Goal: Information Seeking & Learning: Find specific fact

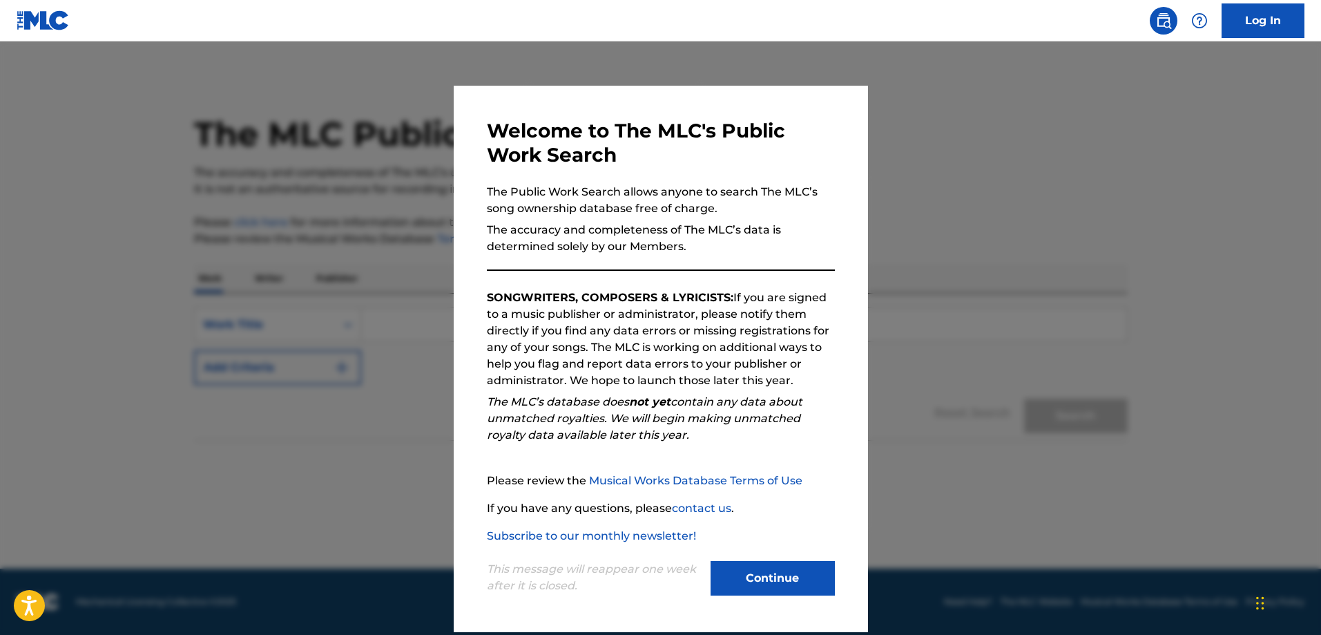
click at [758, 583] on button "Continue" at bounding box center [773, 578] width 124 height 35
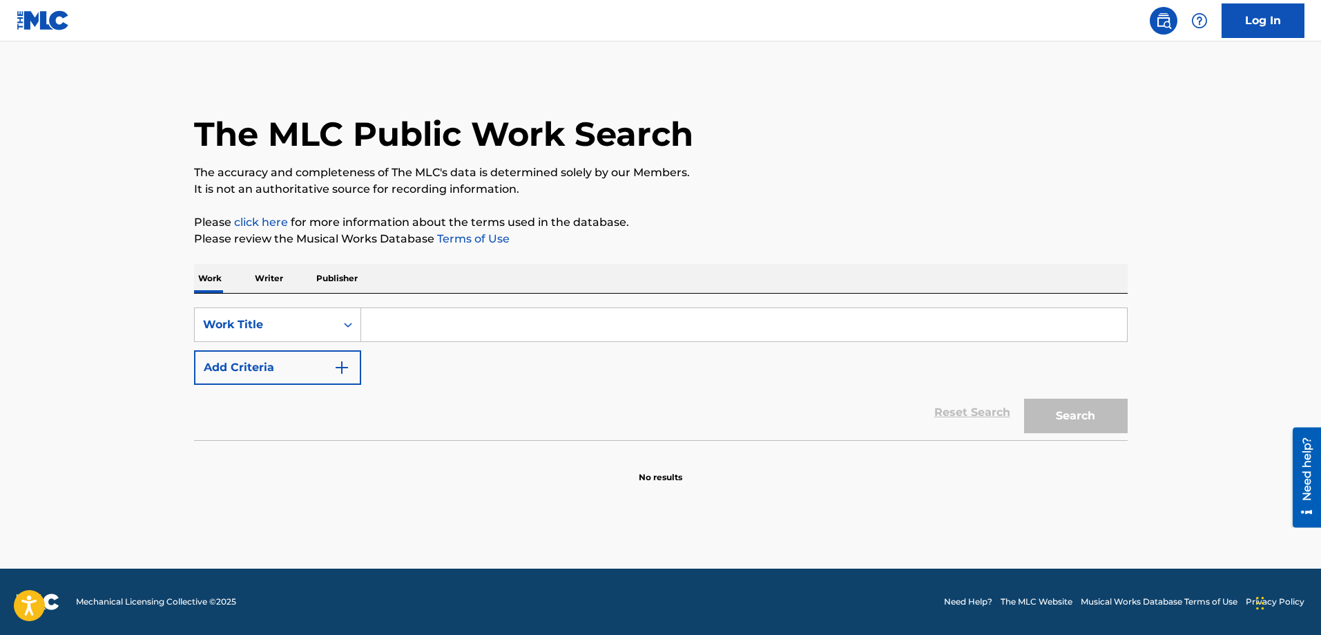
click at [508, 320] on input "Search Form" at bounding box center [744, 324] width 766 height 33
paste input "AAPA3KU3ZOLCJ22"
type input "AAPA3KU3ZOLCJ22"
click at [1024, 398] on button "Search" at bounding box center [1076, 415] width 104 height 35
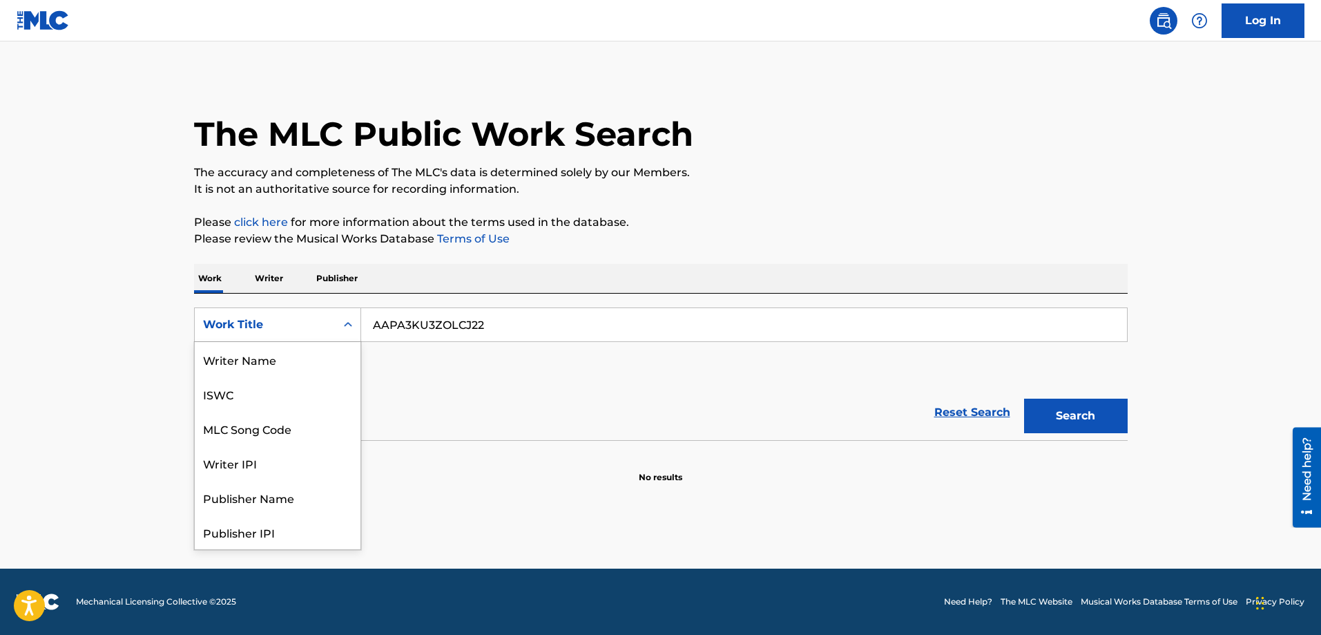
click at [302, 327] on div "Work Title" at bounding box center [265, 324] width 124 height 17
click at [312, 320] on div "Work Title" at bounding box center [265, 324] width 124 height 17
click at [292, 396] on div "ISWC" at bounding box center [278, 393] width 166 height 35
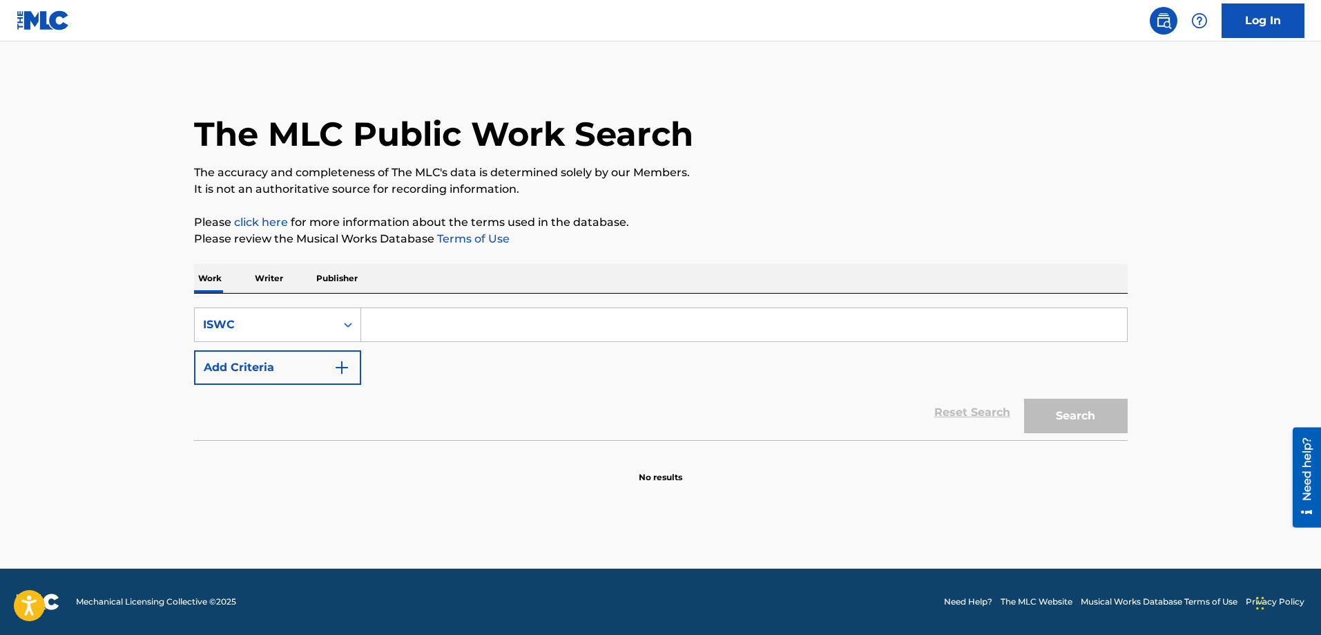
click at [464, 326] on input "Search Form" at bounding box center [744, 324] width 766 height 33
paste input "AAPA3KU3ZOLCJ22"
click at [1024, 398] on button "Search" at bounding box center [1076, 415] width 104 height 35
click at [291, 337] on div "ISWC" at bounding box center [265, 324] width 141 height 26
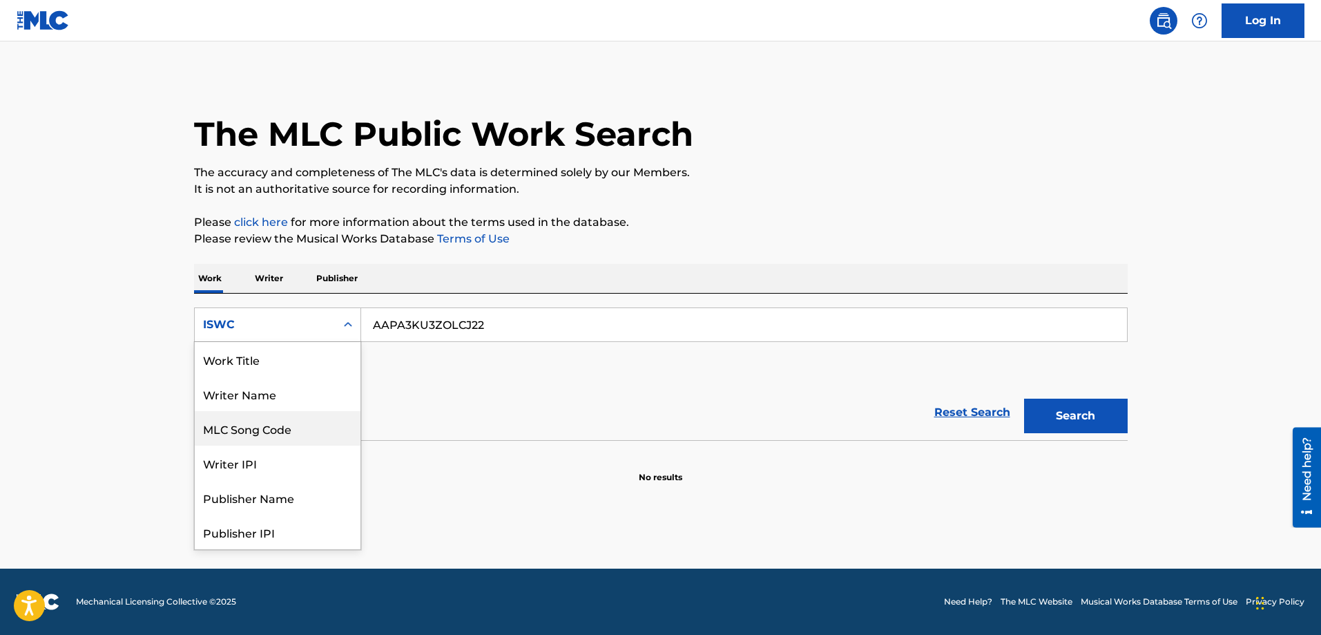
scroll to position [69, 0]
click at [550, 431] on div "Reset Search Search" at bounding box center [661, 412] width 934 height 55
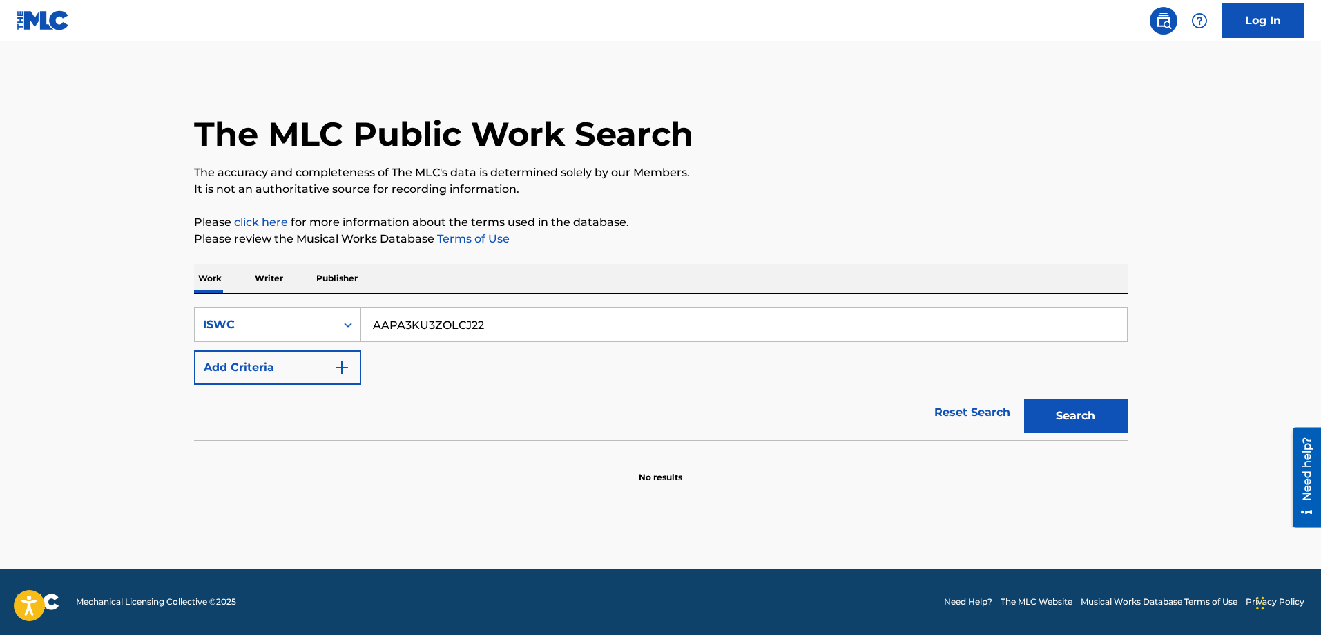
click at [483, 322] on input "AAPA3KU3ZOLCJ22" at bounding box center [744, 324] width 766 height 33
paste input "DHL70"
click at [1024, 398] on button "Search" at bounding box center [1076, 415] width 104 height 35
click at [481, 332] on input "DHL702" at bounding box center [744, 324] width 766 height 33
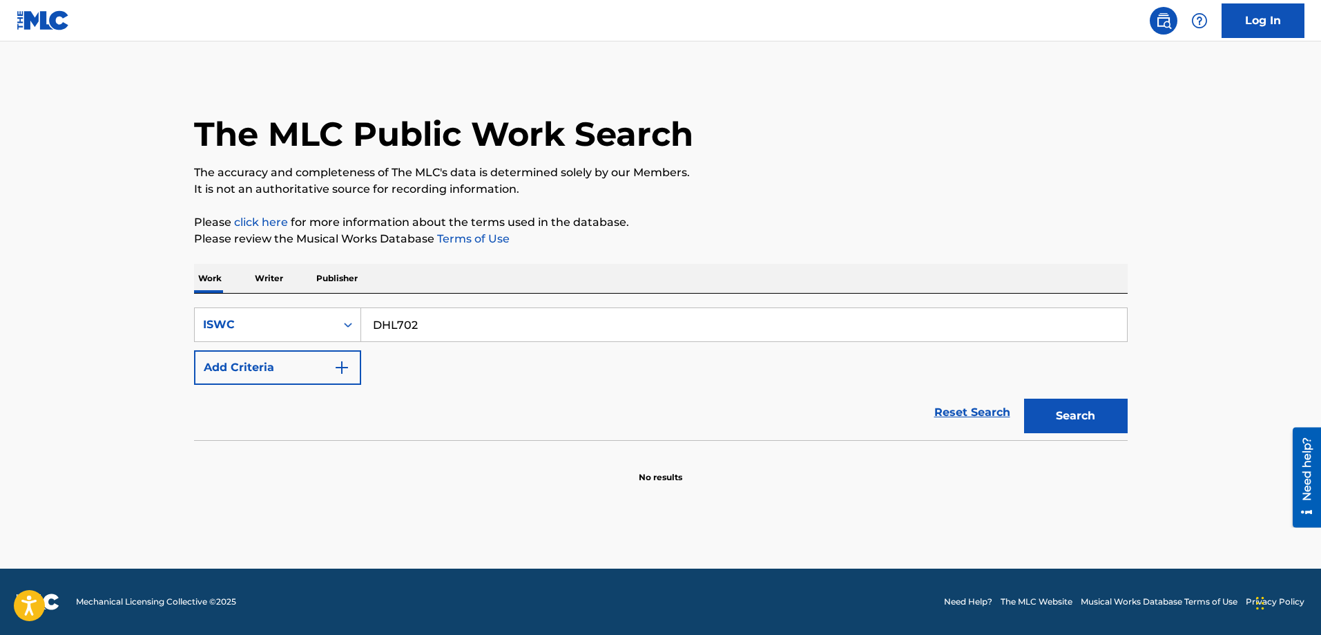
click at [481, 332] on input "DHL702" at bounding box center [744, 324] width 766 height 33
paste input "WIN"
type input "WIN"
click at [320, 334] on div "ISWC" at bounding box center [265, 324] width 141 height 26
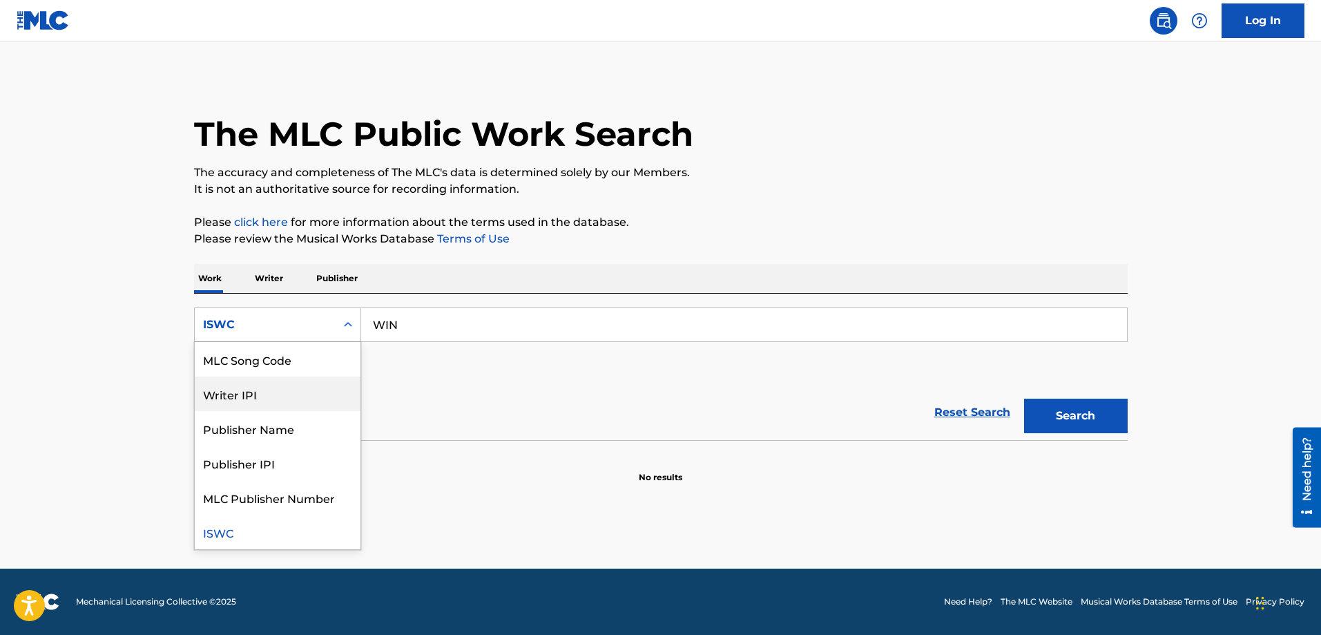
scroll to position [0, 0]
click at [269, 367] on div "Work Title" at bounding box center [278, 359] width 166 height 35
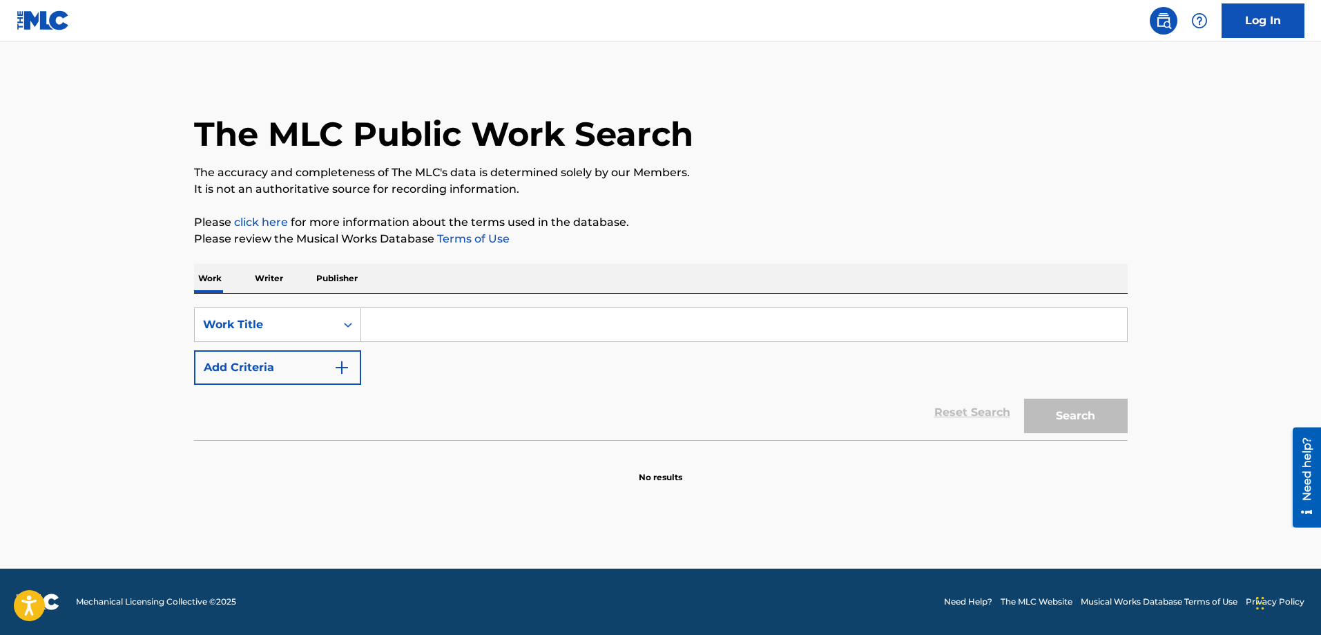
click at [613, 336] on input "Search Form" at bounding box center [744, 324] width 766 height 33
paste input "WIN"
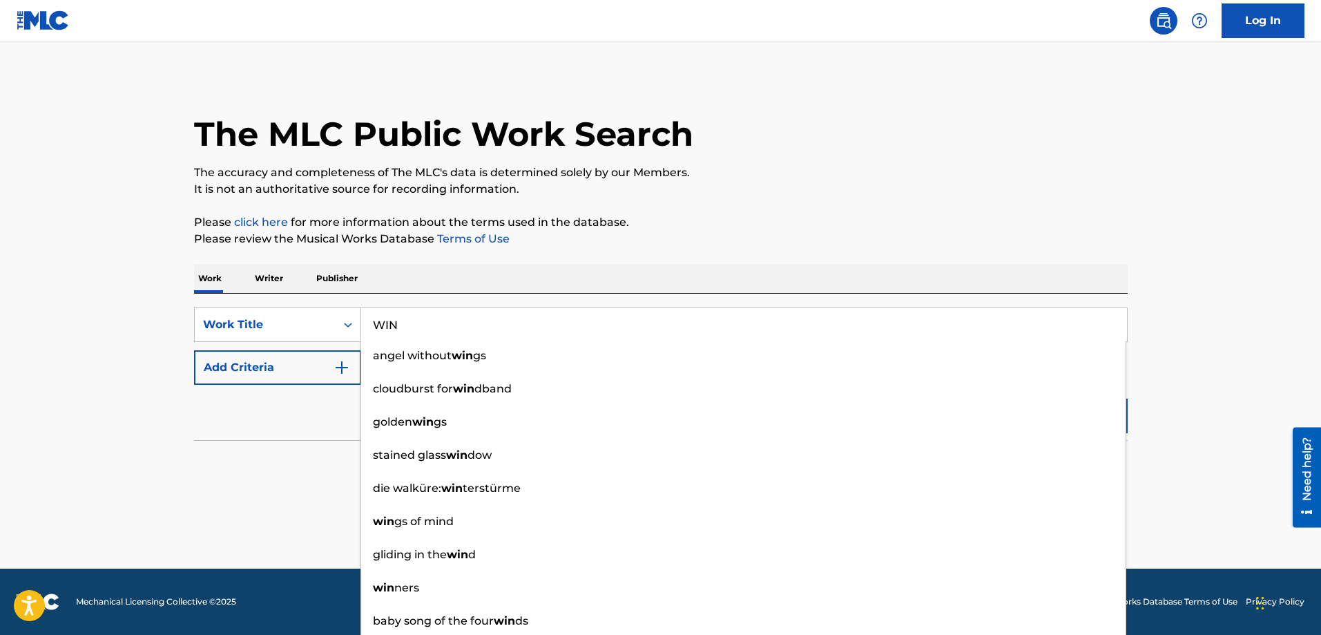
type input "WIN"
click at [256, 454] on section "No results" at bounding box center [661, 465] width 934 height 36
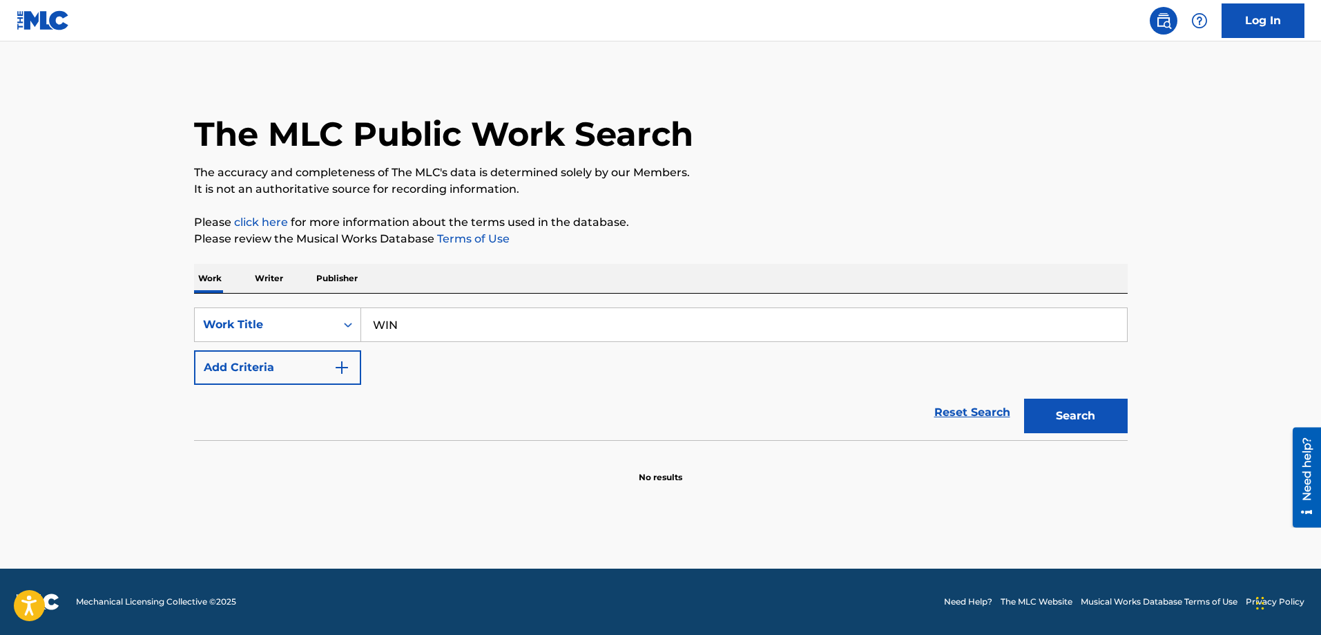
click at [293, 374] on button "Add Criteria" at bounding box center [277, 367] width 167 height 35
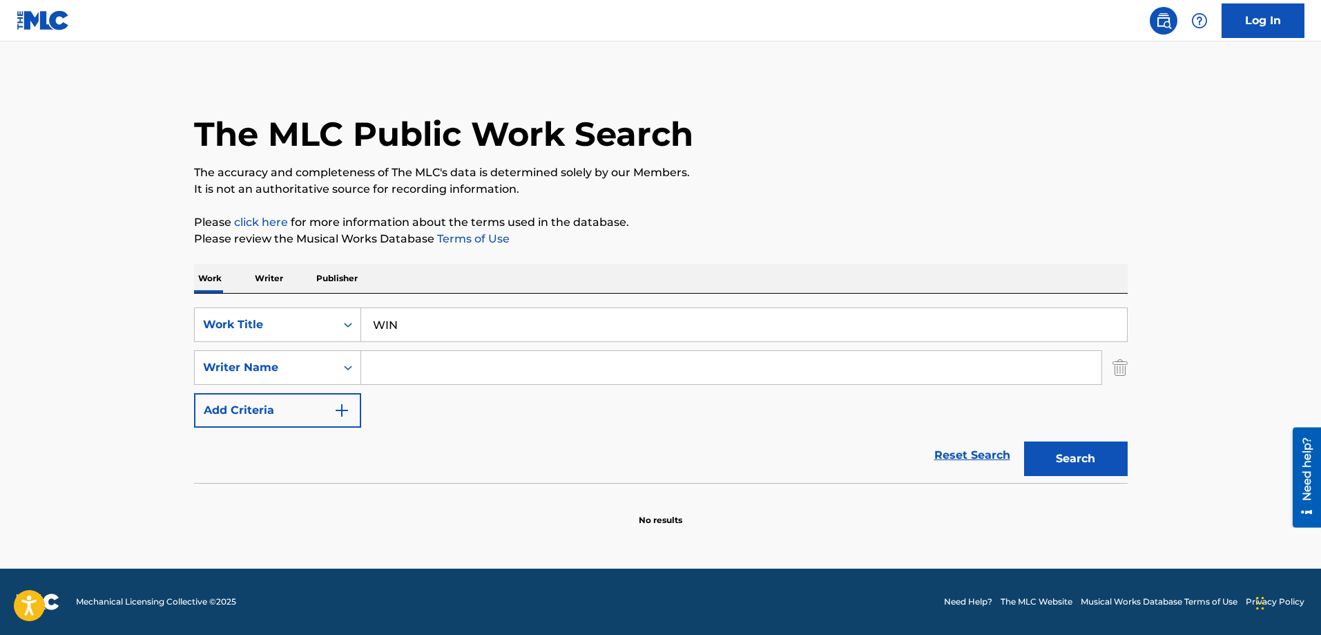
click at [436, 358] on input "Search Form" at bounding box center [731, 367] width 740 height 33
click at [1024, 441] on button "Search" at bounding box center [1076, 458] width 104 height 35
drag, startPoint x: 435, startPoint y: 372, endPoint x: 418, endPoint y: 354, distance: 24.9
click at [275, 378] on div "SearchWithCriteria6d575cd2-00dc-428f-afd4-2267df78d100 Writer Name def rebel" at bounding box center [661, 367] width 934 height 35
paste input "[PERSON_NAME]"
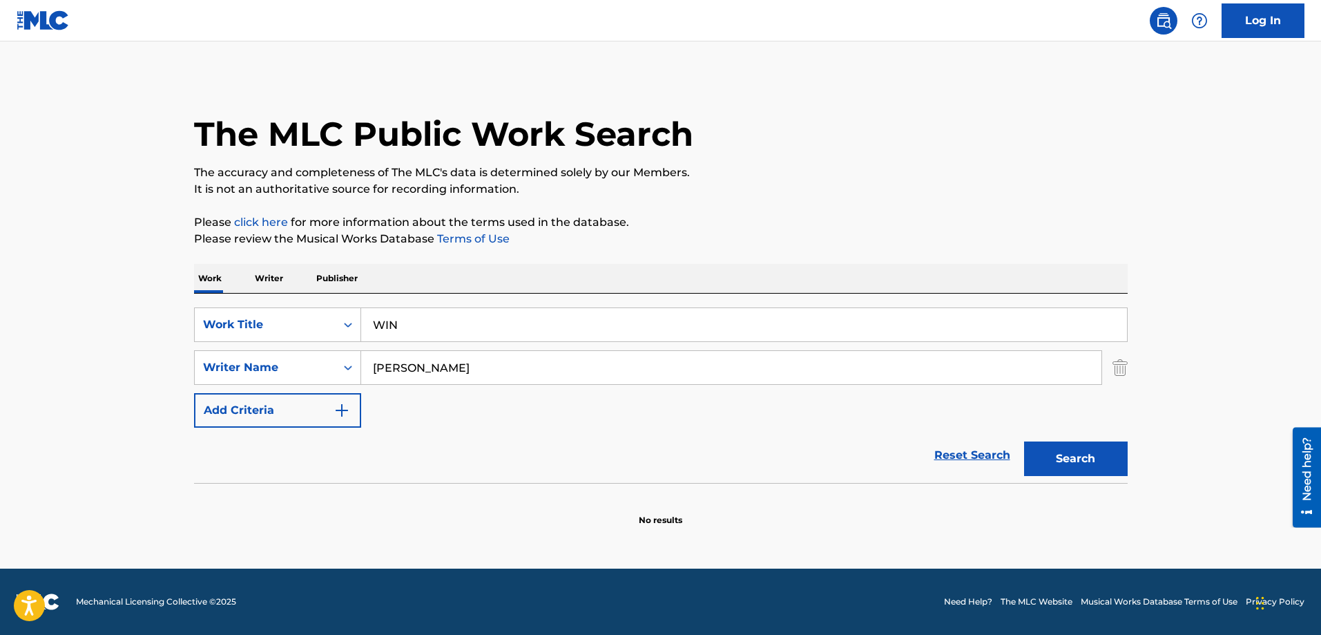
type input "[PERSON_NAME]"
click at [1024, 441] on button "Search" at bounding box center [1076, 458] width 104 height 35
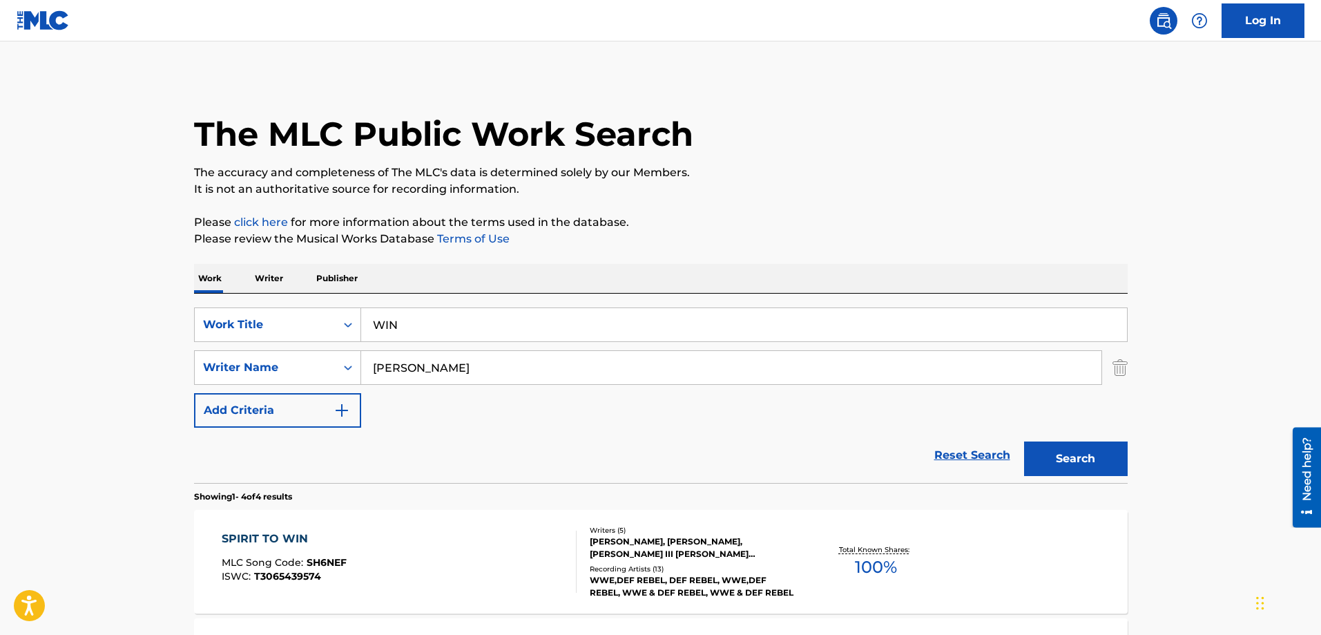
click at [538, 369] on input "[PERSON_NAME]" at bounding box center [731, 367] width 740 height 33
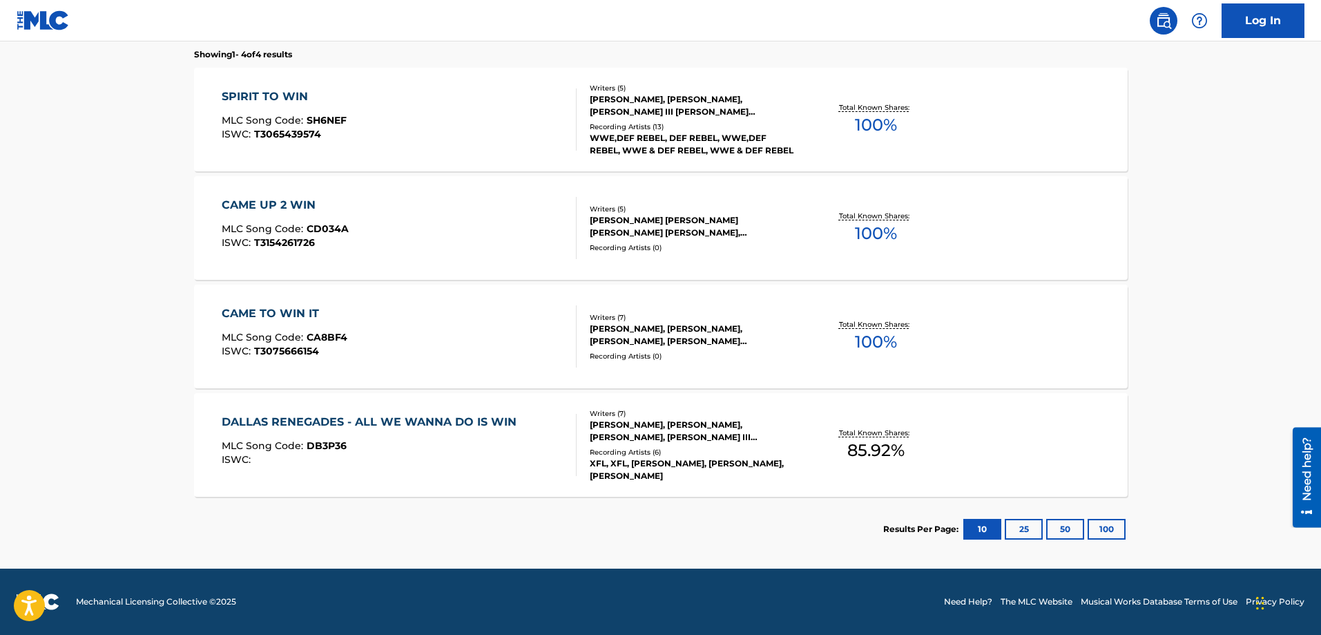
scroll to position [304, 0]
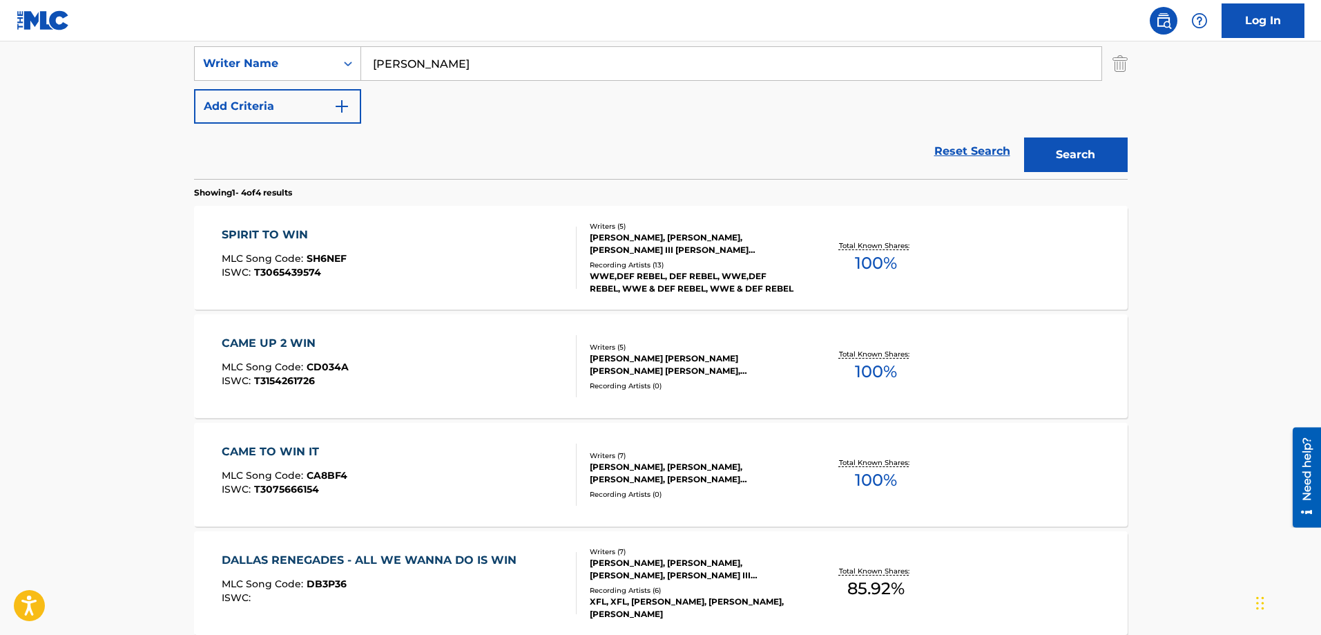
click at [494, 248] on div "SPIRIT TO WIN MLC Song Code : SH6NEF ISWC : T3065439574" at bounding box center [399, 258] width 355 height 62
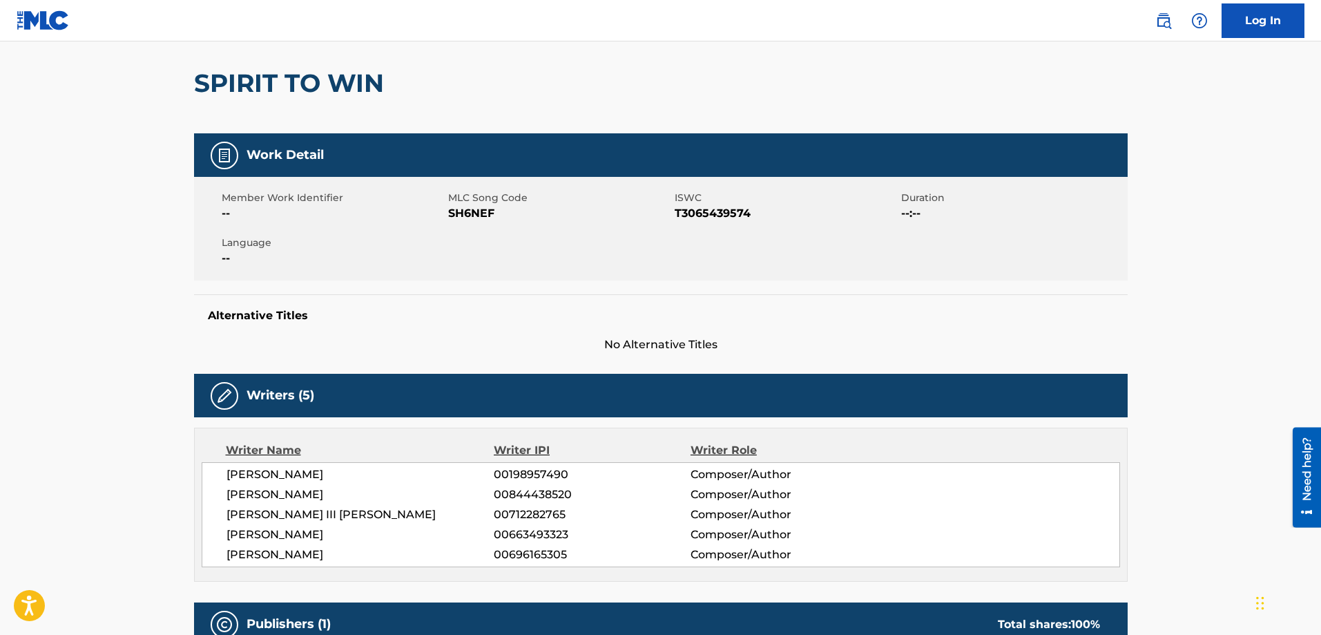
scroll to position [276, 0]
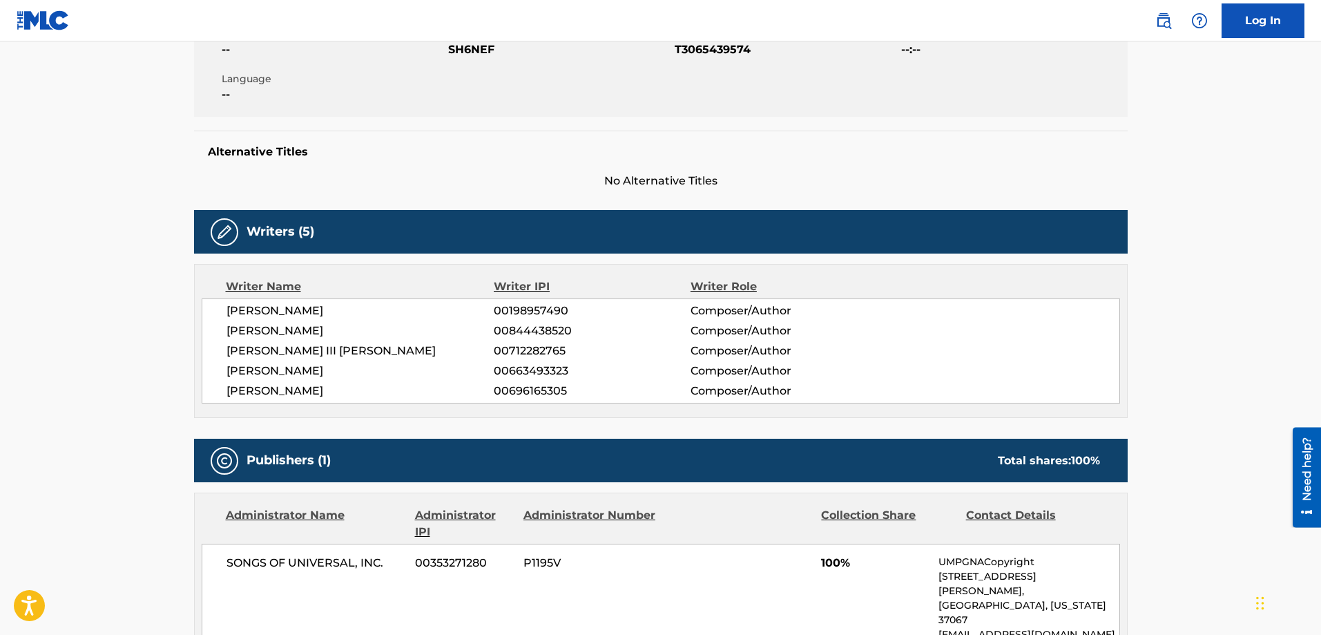
drag, startPoint x: 233, startPoint y: 310, endPoint x: 393, endPoint y: 396, distance: 181.7
click at [393, 396] on div "[PERSON_NAME] 00198957490 Composer/Author [PERSON_NAME] 00844438520 Composer/Au…" at bounding box center [661, 350] width 918 height 105
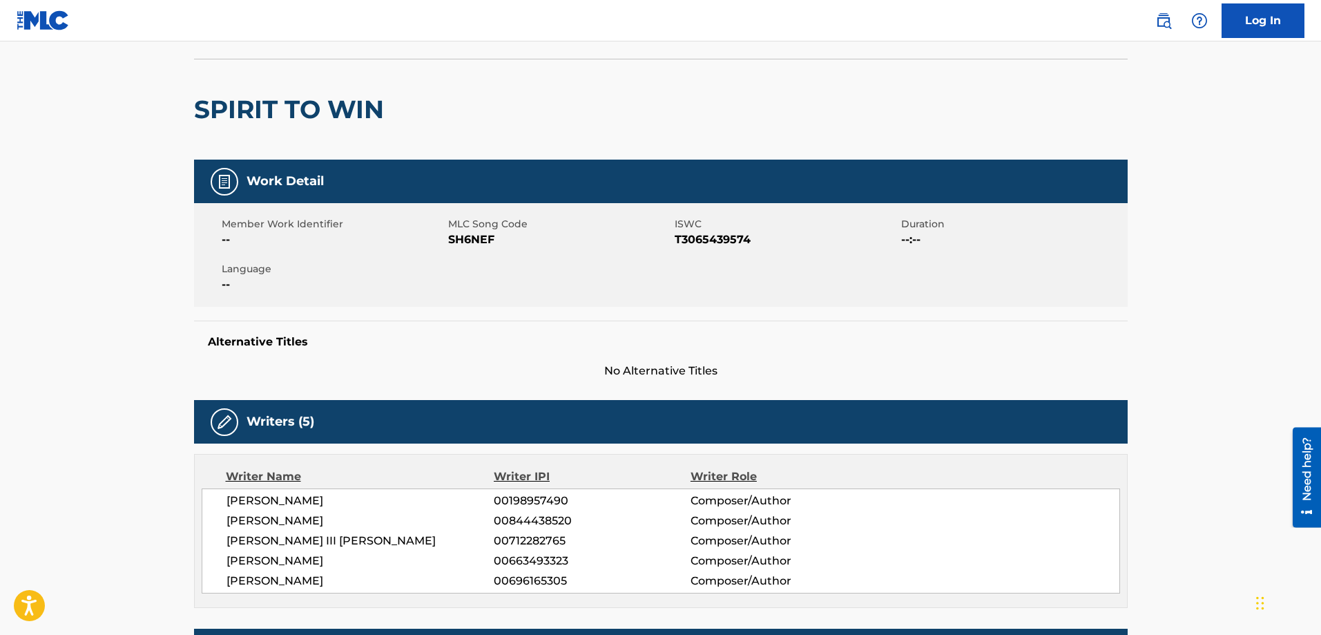
scroll to position [0, 0]
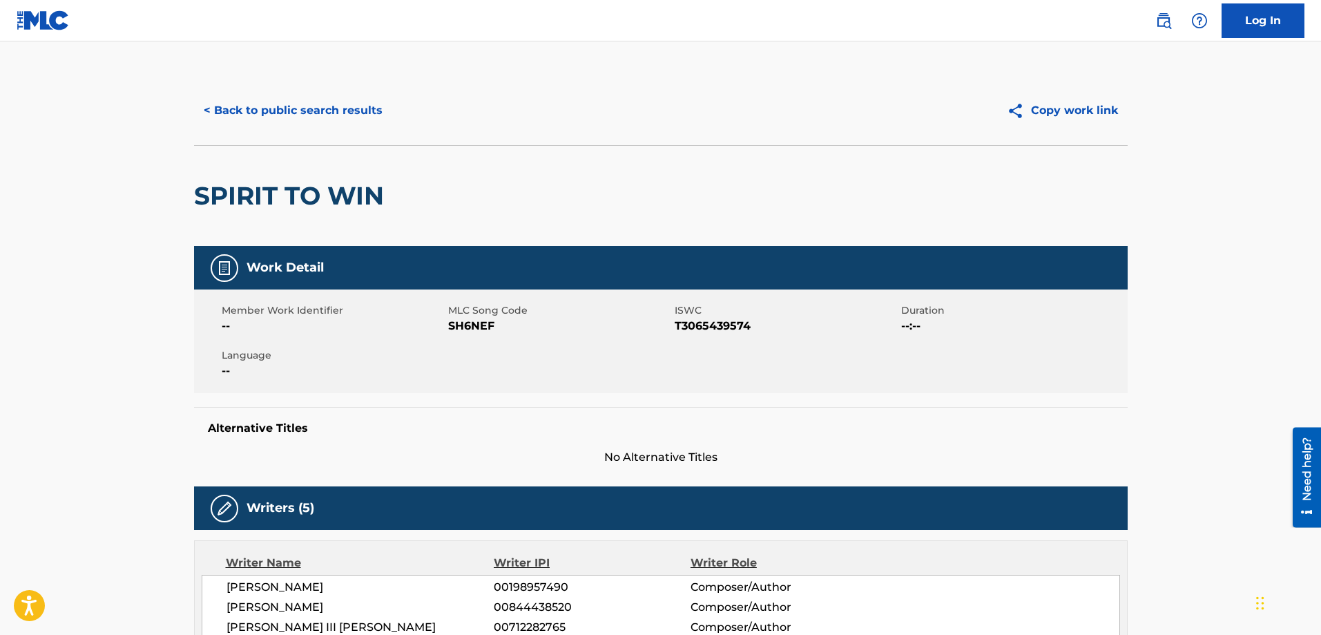
click at [349, 195] on h2 "SPIRIT TO WIN" at bounding box center [292, 195] width 197 height 31
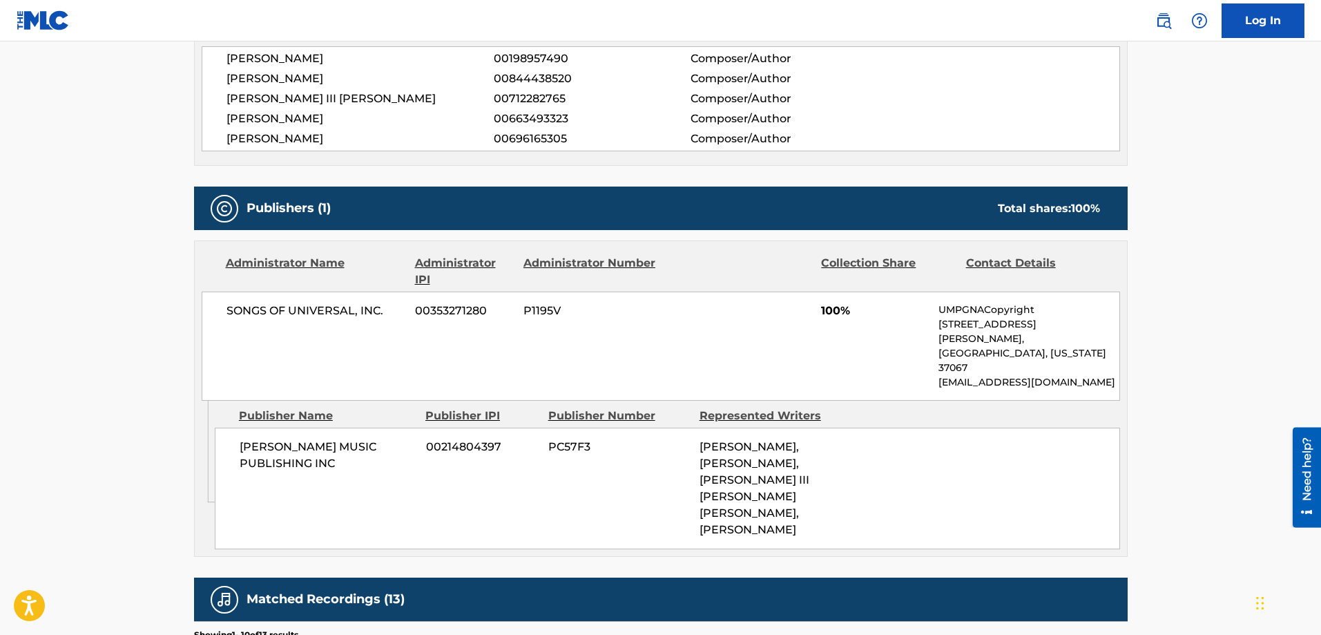
scroll to position [552, 0]
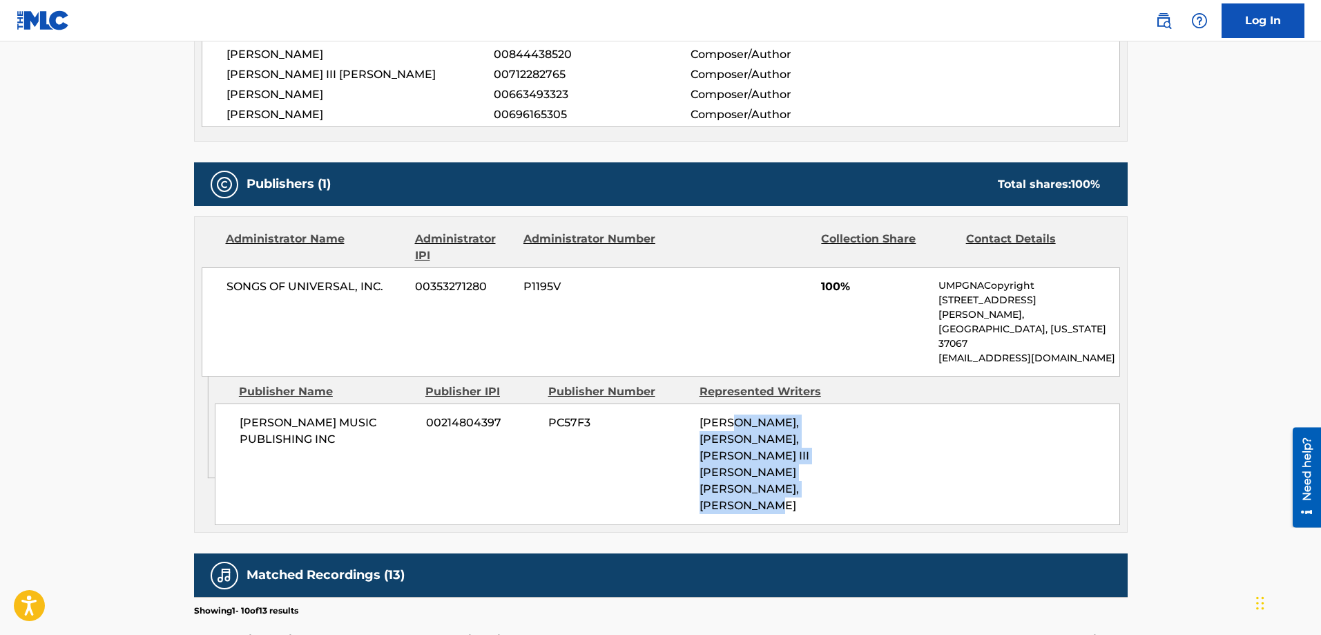
drag, startPoint x: 735, startPoint y: 396, endPoint x: 790, endPoint y: 455, distance: 80.1
click at [790, 455] on span "[PERSON_NAME], [PERSON_NAME], [PERSON_NAME] III [PERSON_NAME] [PERSON_NAME], [P…" at bounding box center [755, 464] width 110 height 96
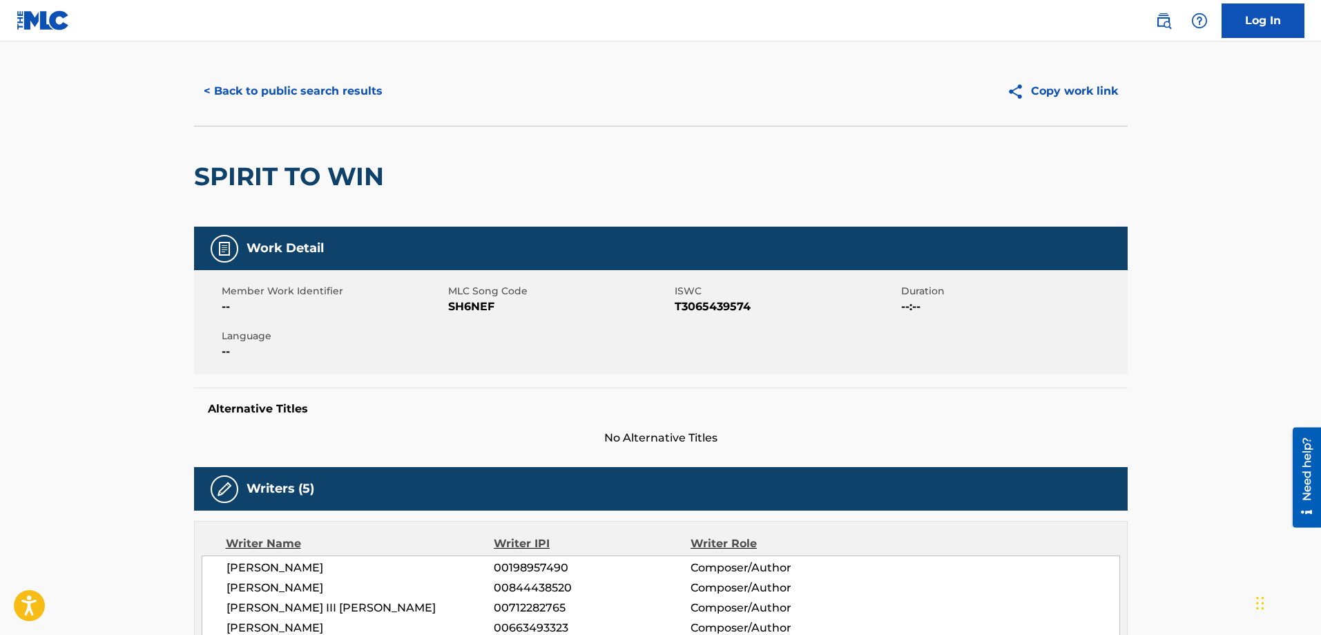
scroll to position [0, 0]
